Goal: Transaction & Acquisition: Obtain resource

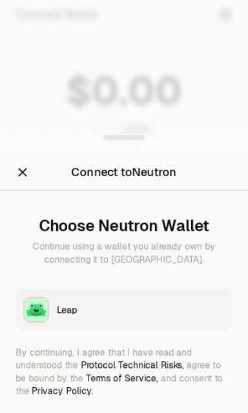
click at [36, 311] on img "button" at bounding box center [36, 309] width 23 height 23
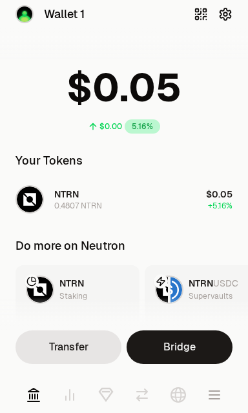
scroll to position [3, 0]
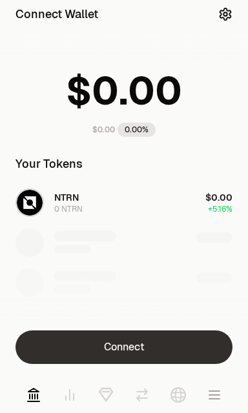
click at [72, 341] on button "Connect" at bounding box center [123, 347] width 217 height 34
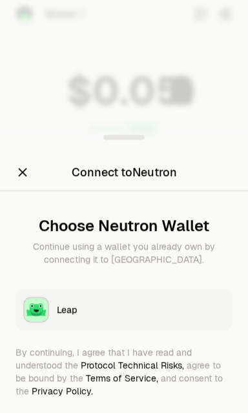
click at [54, 315] on button "Leap" at bounding box center [123, 309] width 217 height 41
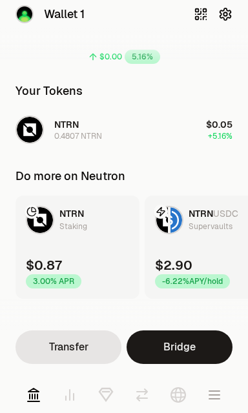
scroll to position [72, 0]
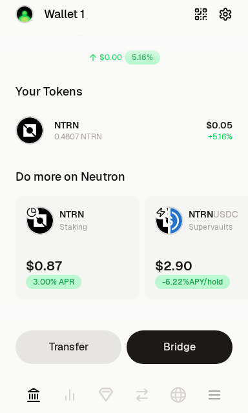
click at [102, 394] on icon at bounding box center [105, 394] width 13 height 12
click at [110, 396] on icon at bounding box center [105, 394] width 13 height 12
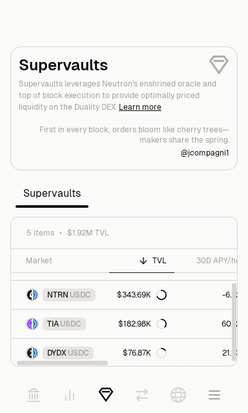
scroll to position [50, 0]
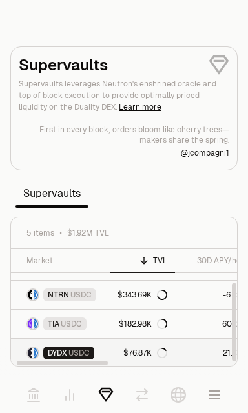
click at [62, 355] on span "DYDX" at bounding box center [57, 353] width 19 height 10
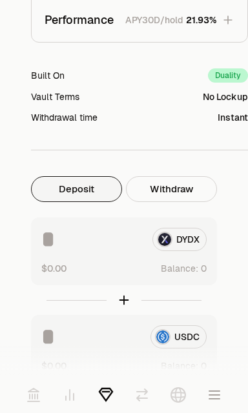
scroll to position [404, 0]
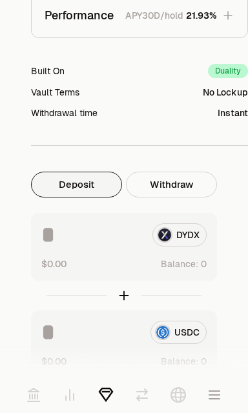
click at [61, 241] on input at bounding box center [91, 234] width 101 height 23
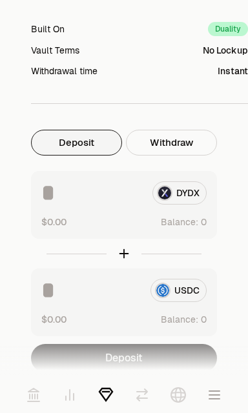
scroll to position [447, 0]
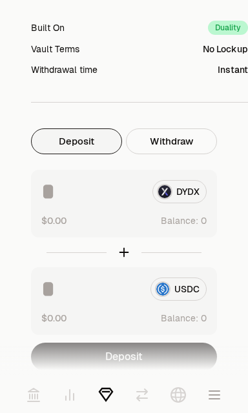
click at [57, 145] on button "Deposit" at bounding box center [76, 141] width 91 height 26
